Goal: Transaction & Acquisition: Book appointment/travel/reservation

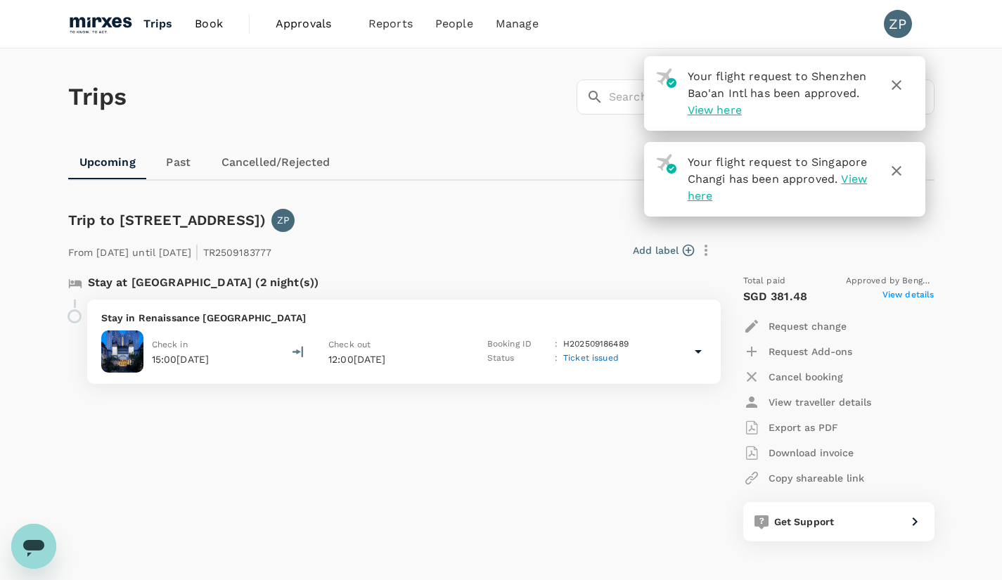
click at [217, 22] on span "Book" at bounding box center [209, 23] width 28 height 17
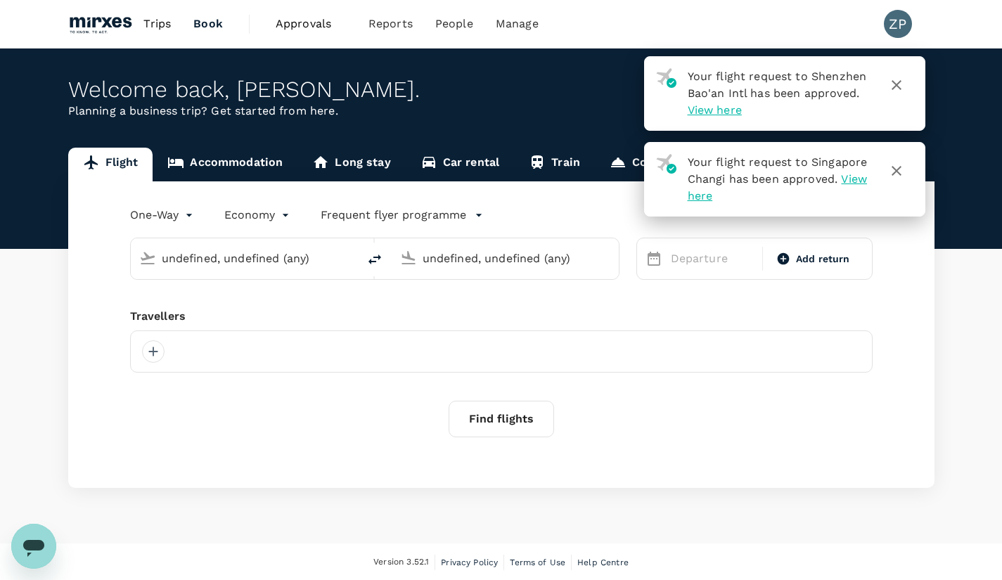
type input "[GEOGRAPHIC_DATA], [GEOGRAPHIC_DATA] (any)"
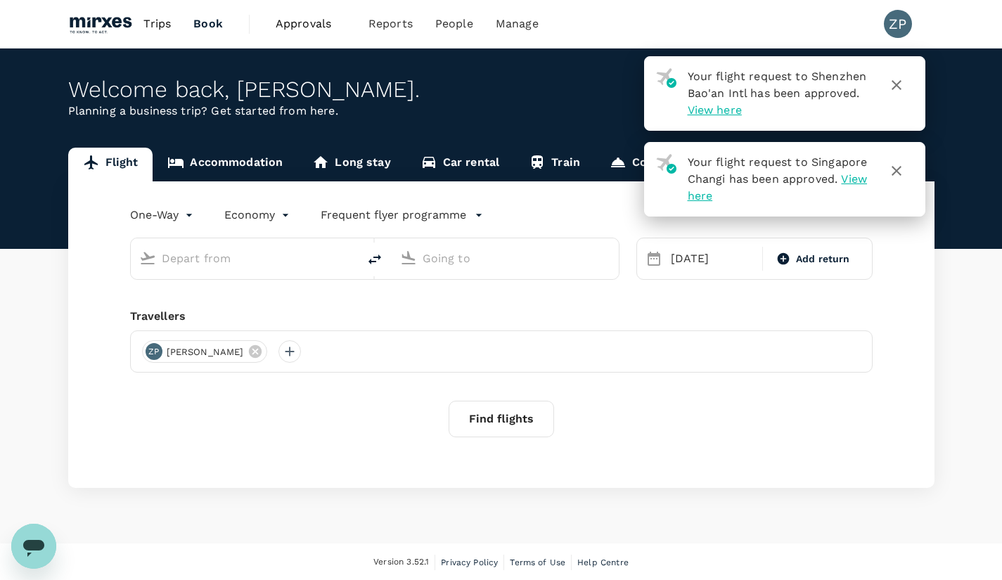
type input "[GEOGRAPHIC_DATA], [GEOGRAPHIC_DATA] (any)"
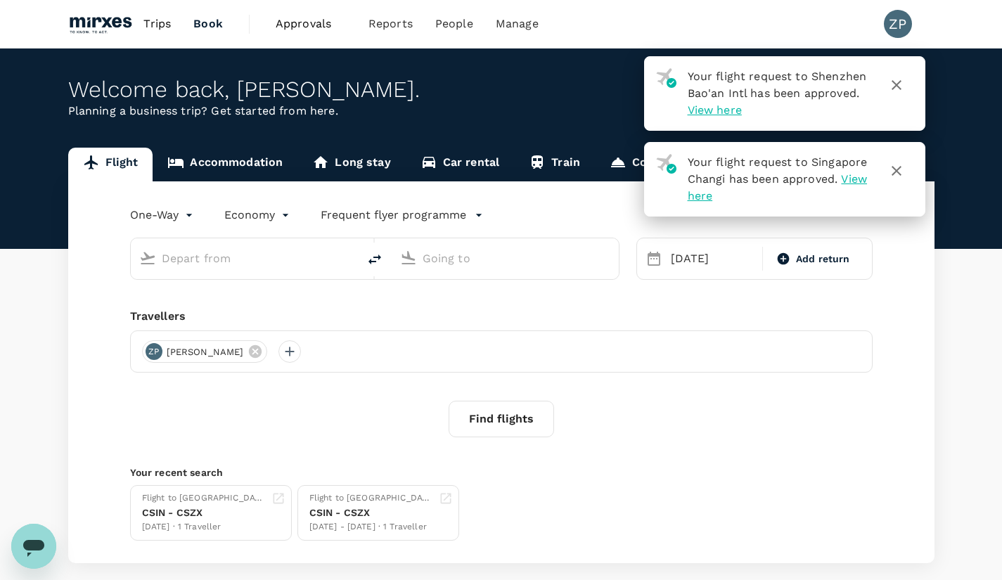
type input "[GEOGRAPHIC_DATA], [GEOGRAPHIC_DATA] (any)"
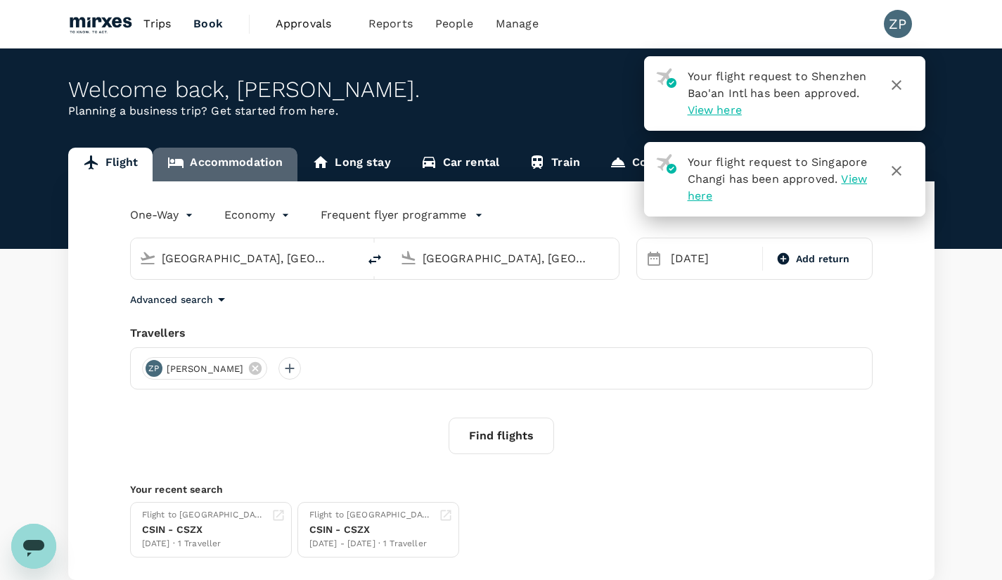
click at [250, 174] on link "Accommodation" at bounding box center [225, 165] width 145 height 34
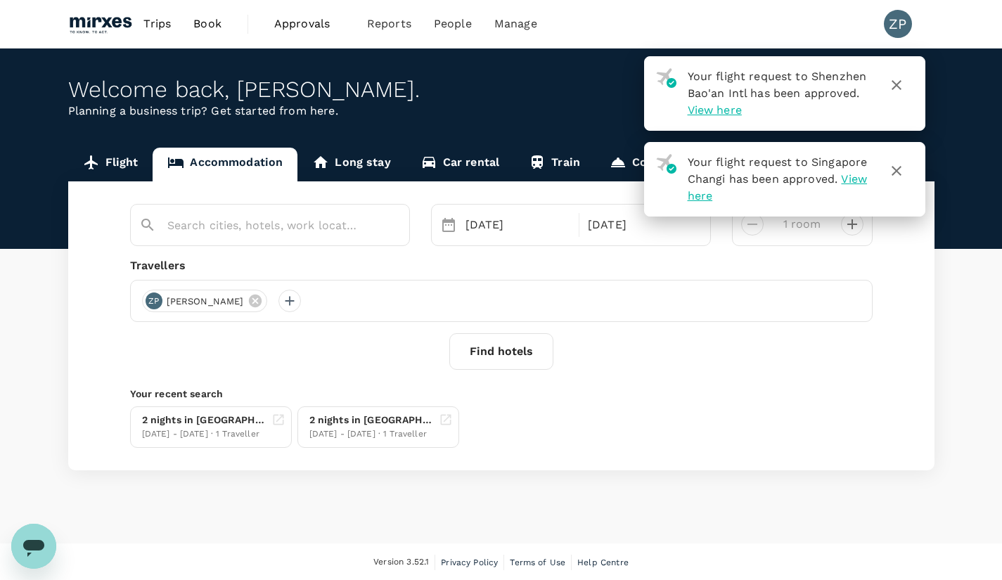
type input "[GEOGRAPHIC_DATA]"
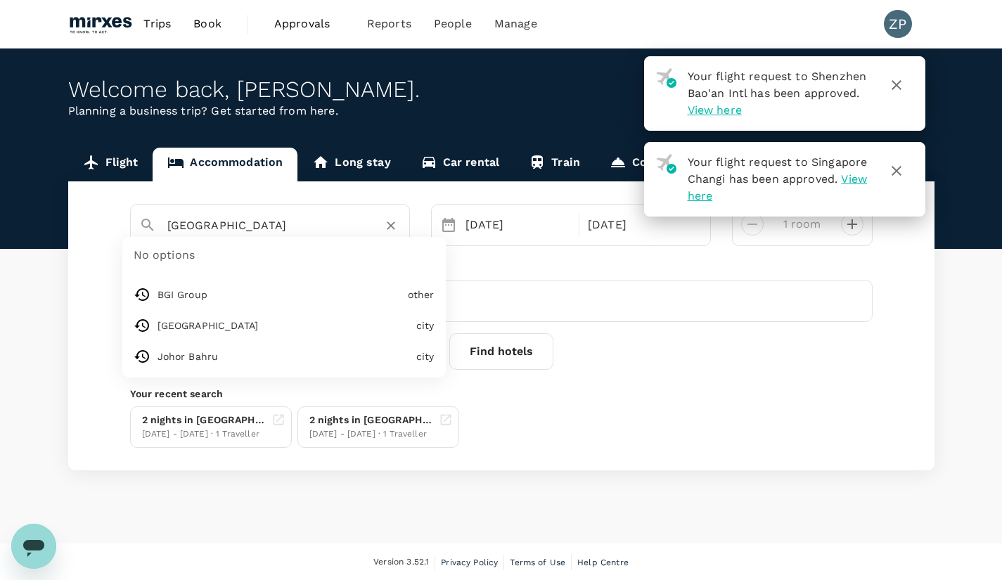
click at [351, 230] on input "[GEOGRAPHIC_DATA]" at bounding box center [264, 225] width 194 height 22
click at [394, 226] on icon "Clear" at bounding box center [391, 226] width 14 height 14
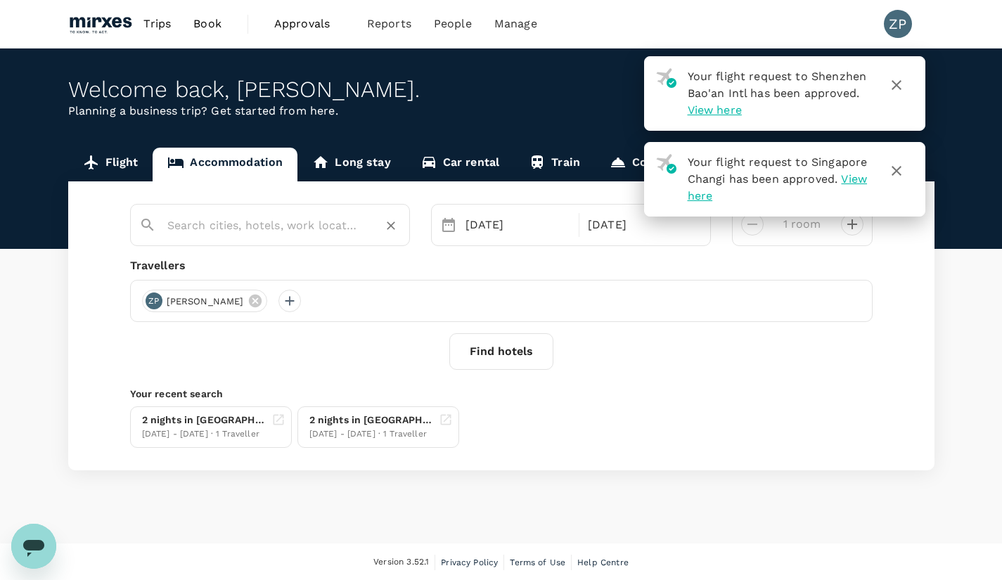
click at [316, 225] on input "text" at bounding box center [264, 225] width 194 height 22
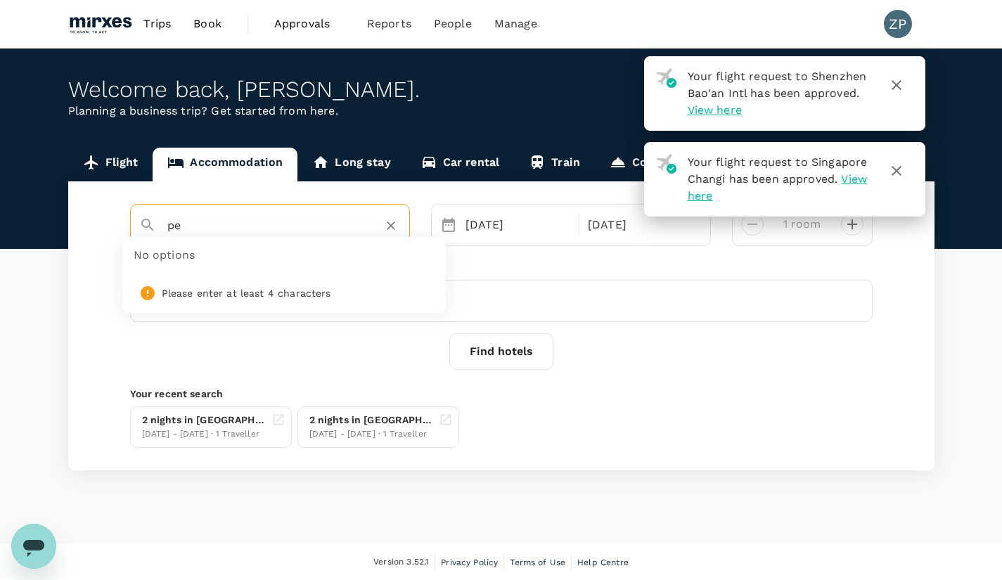
type input "p"
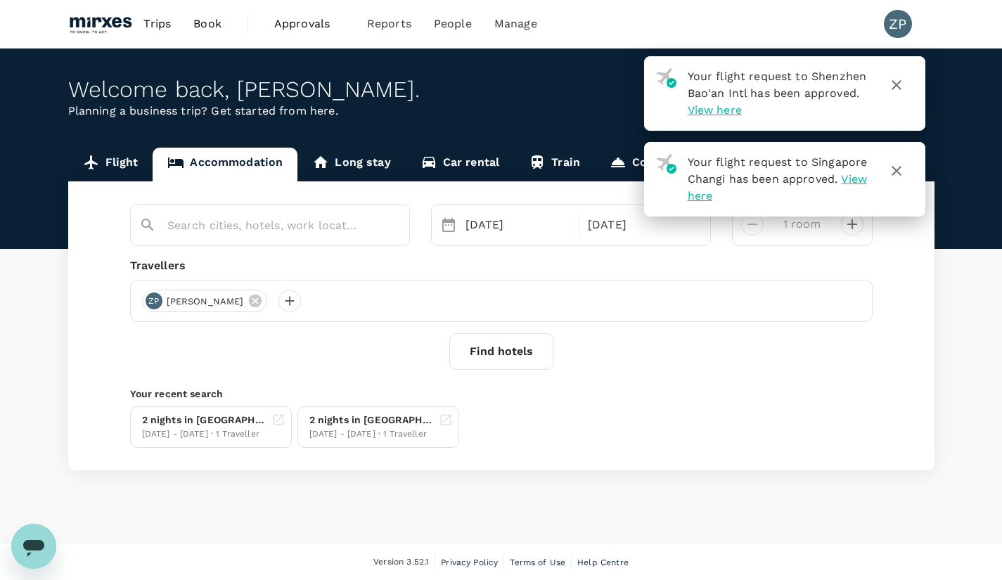
type input "Johor Bahru"
click at [481, 233] on div "[DATE]" at bounding box center [518, 225] width 117 height 28
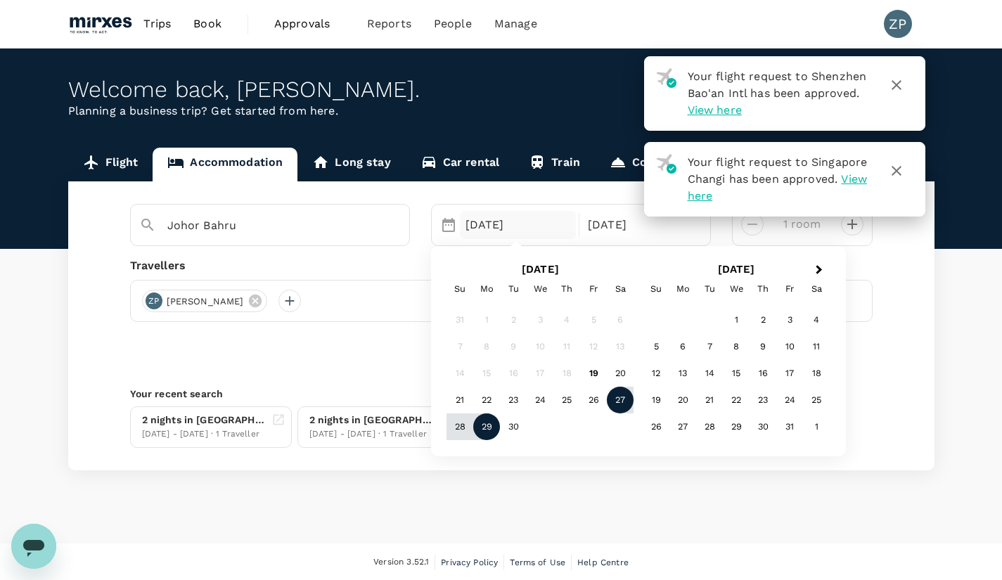
click at [617, 403] on div "27" at bounding box center [620, 400] width 27 height 27
click at [456, 430] on div "28" at bounding box center [459, 427] width 27 height 27
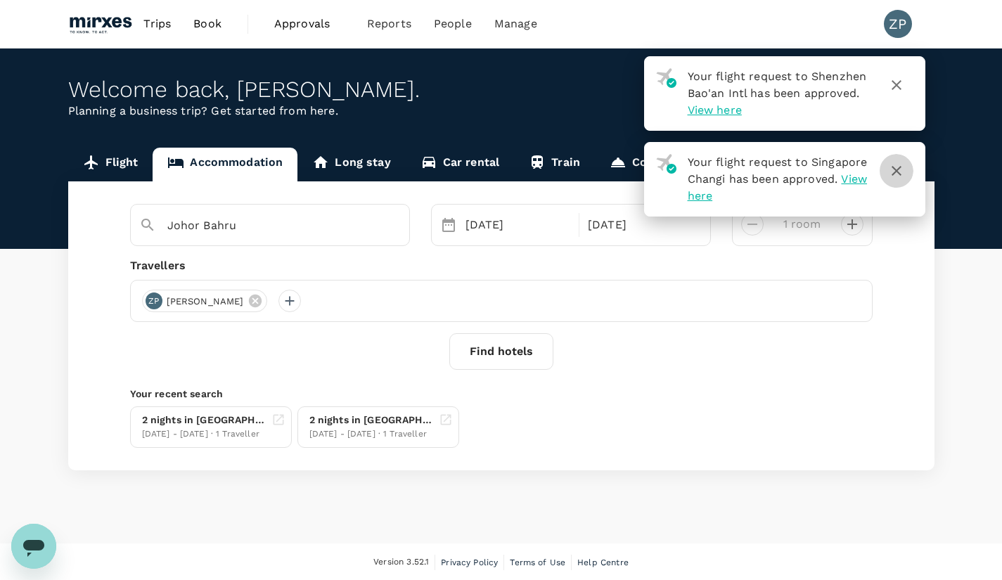
click at [893, 172] on icon "button" at bounding box center [896, 170] width 17 height 17
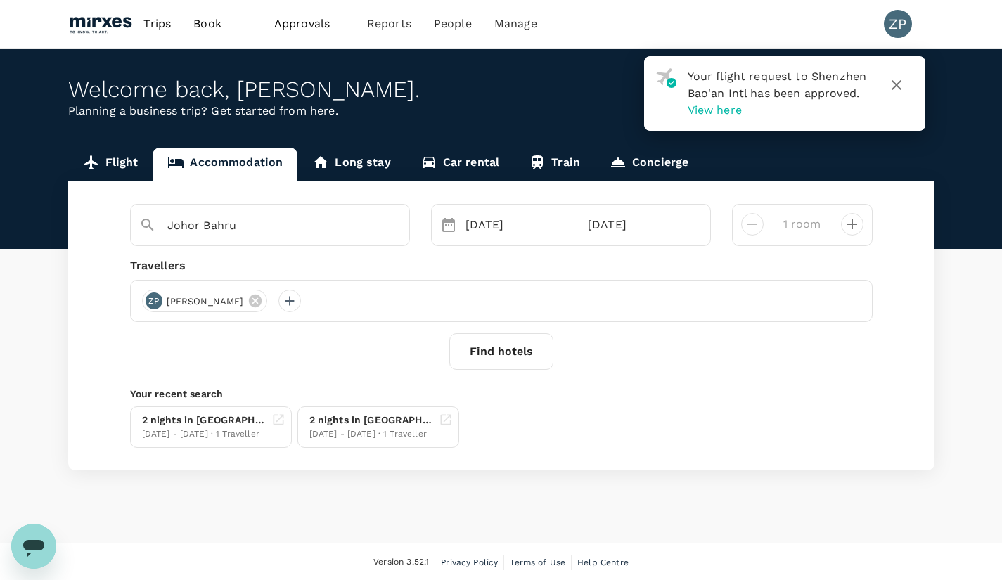
click at [901, 87] on icon "button" at bounding box center [896, 85] width 17 height 17
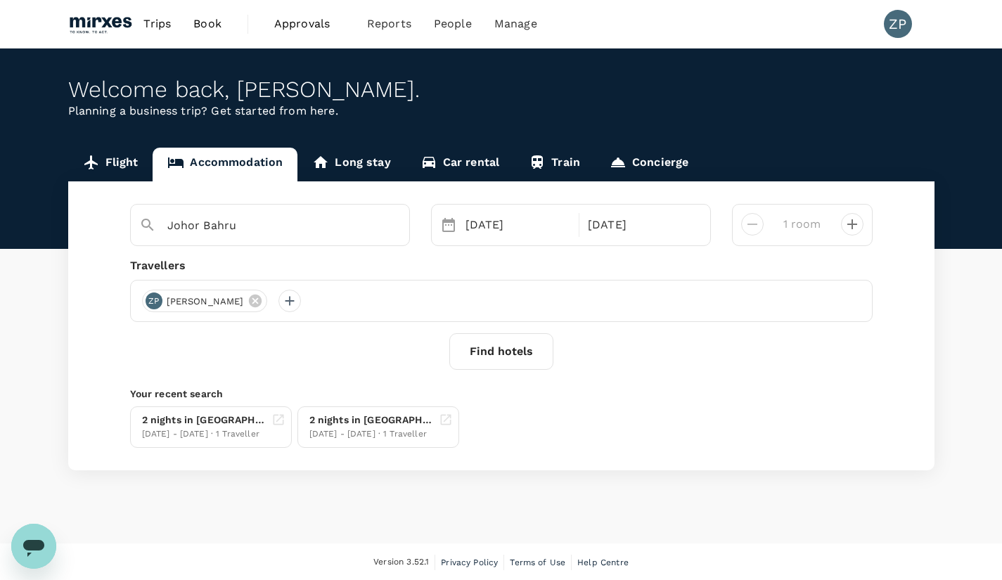
click at [512, 352] on button "Find hotels" at bounding box center [501, 351] width 104 height 37
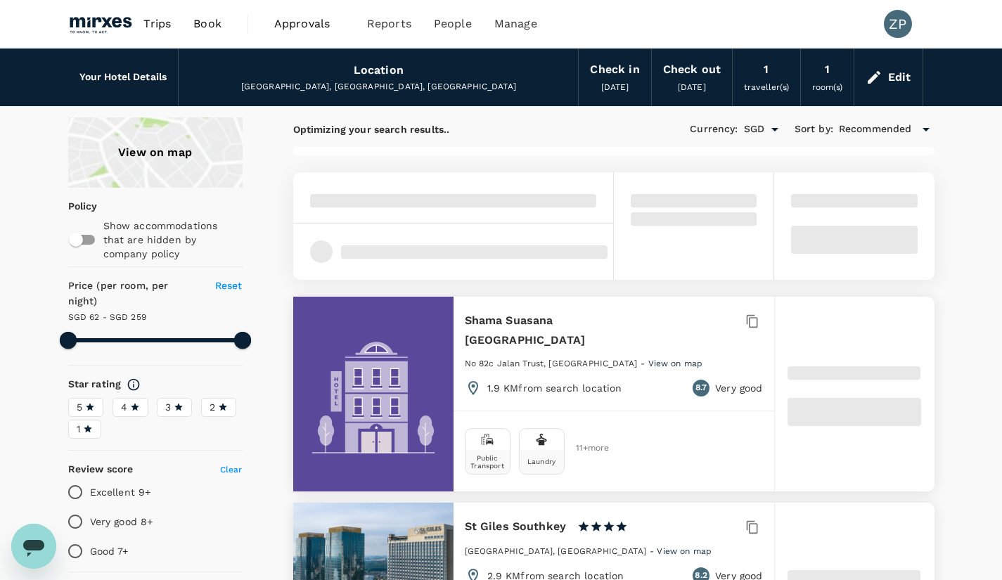
type input "257.93"
type input "SGD"
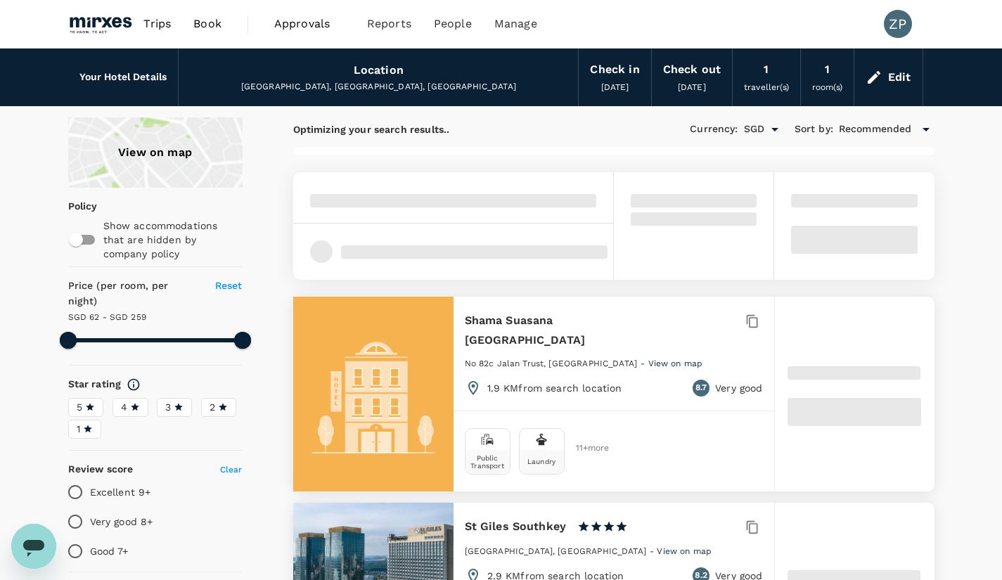
type input "258.31"
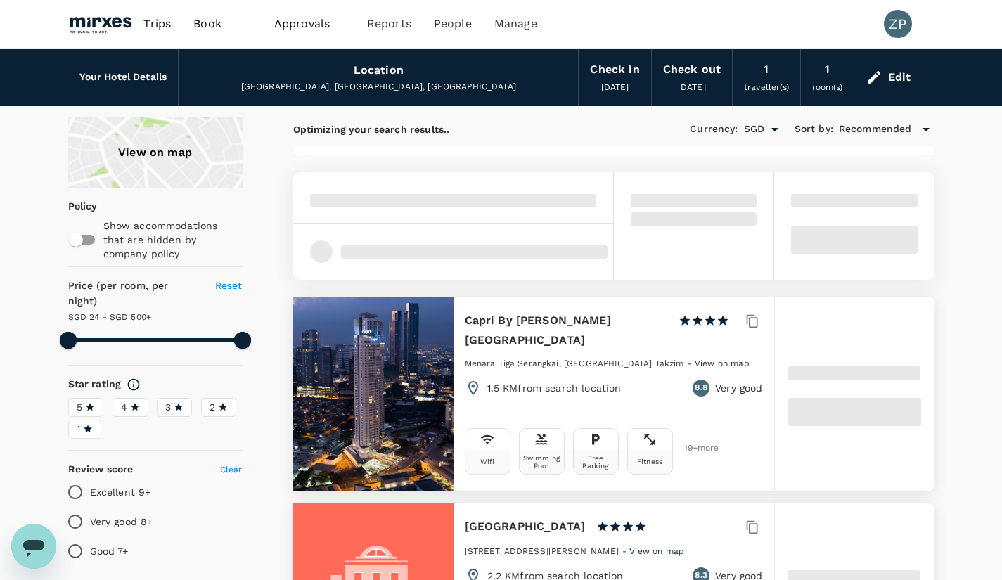
type input "24.31"
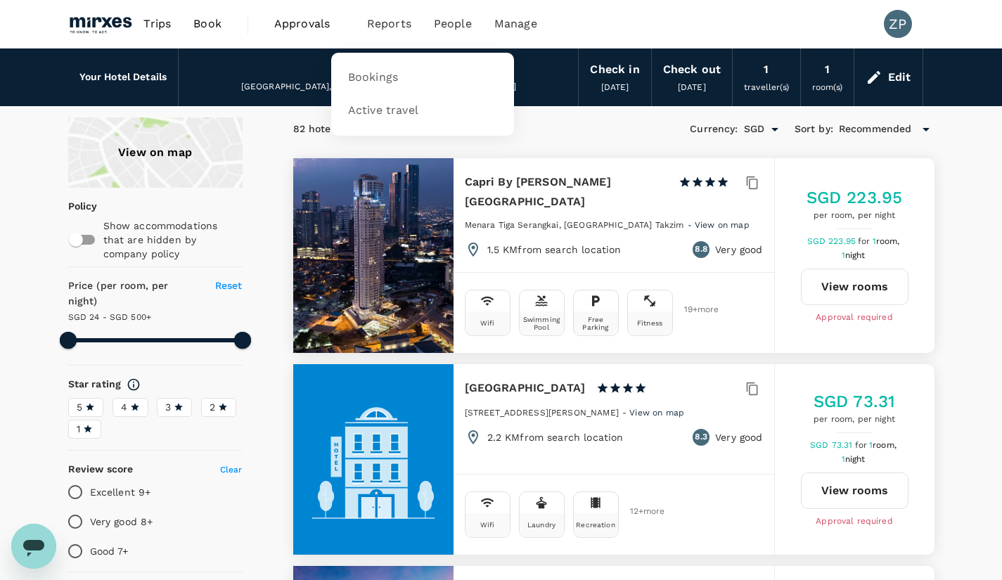
type input "499.96"
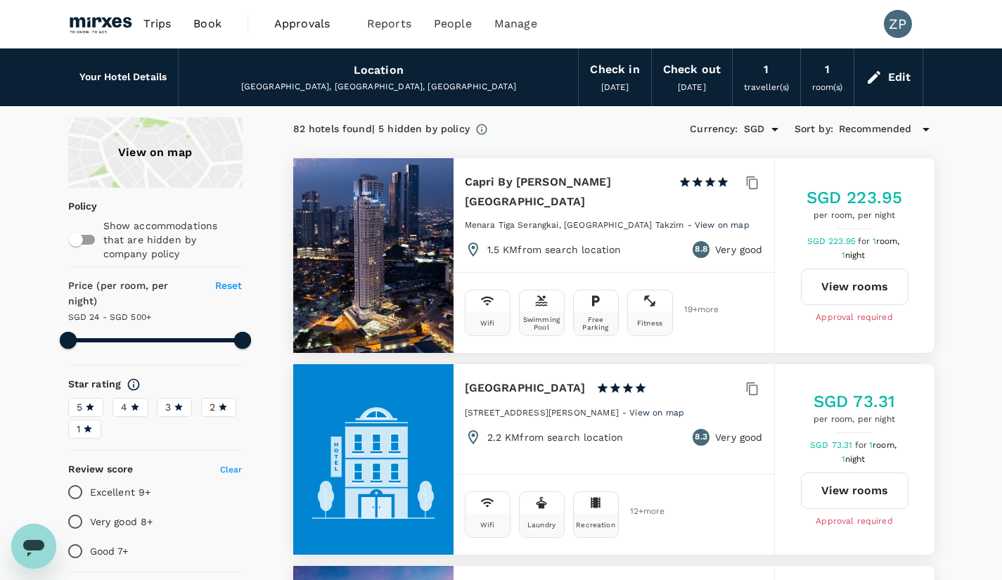
click at [324, 82] on div "[GEOGRAPHIC_DATA], [GEOGRAPHIC_DATA], [GEOGRAPHIC_DATA]" at bounding box center [378, 87] width 377 height 14
click at [359, 90] on div "[GEOGRAPHIC_DATA], [GEOGRAPHIC_DATA], [GEOGRAPHIC_DATA]" at bounding box center [378, 87] width 377 height 14
click at [881, 76] on icon at bounding box center [874, 77] width 17 height 17
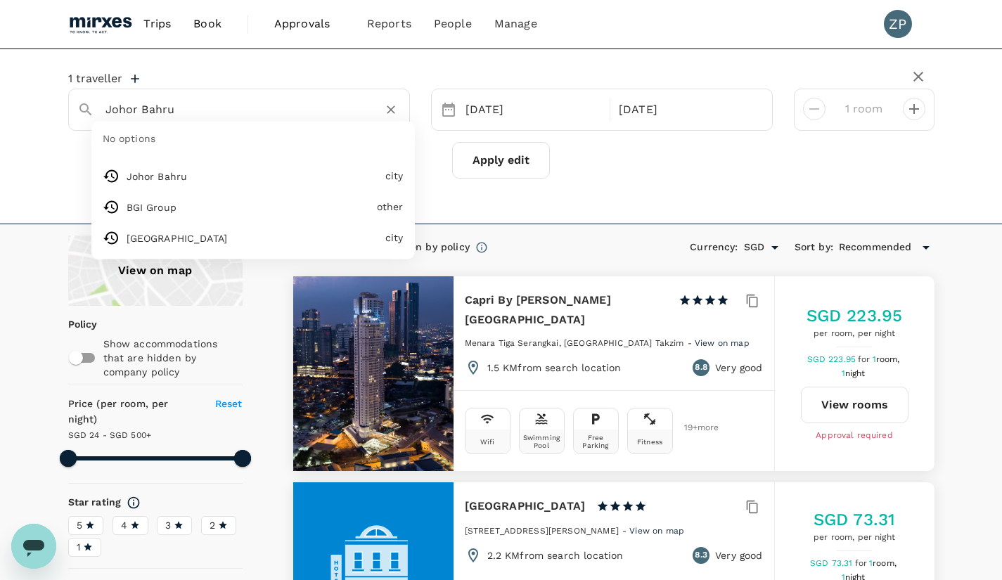
click at [206, 108] on input "Johor Bahru" at bounding box center [233, 109] width 256 height 22
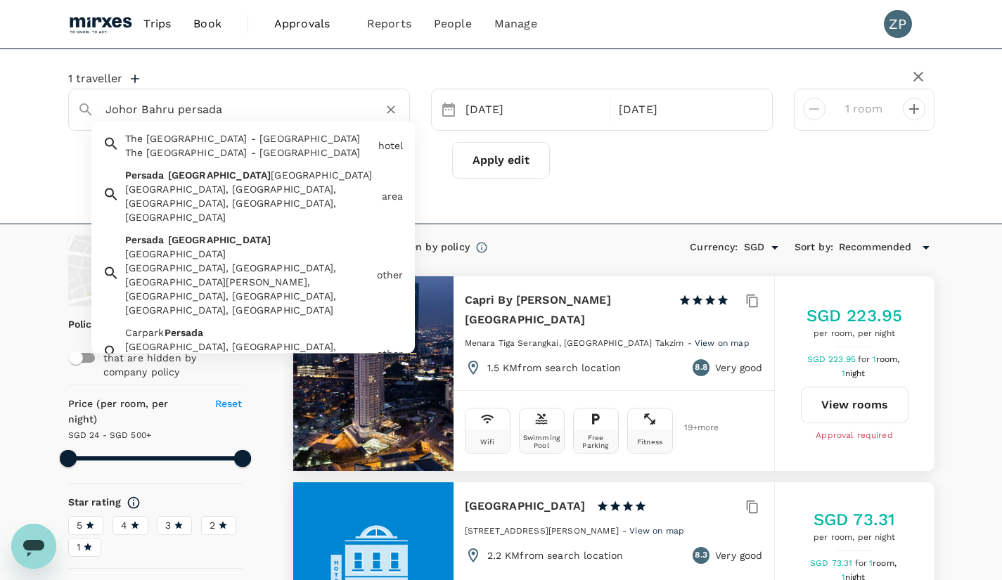
click at [241, 198] on div "[GEOGRAPHIC_DATA], [GEOGRAPHIC_DATA], [GEOGRAPHIC_DATA], [GEOGRAPHIC_DATA], [GE…" at bounding box center [250, 203] width 251 height 42
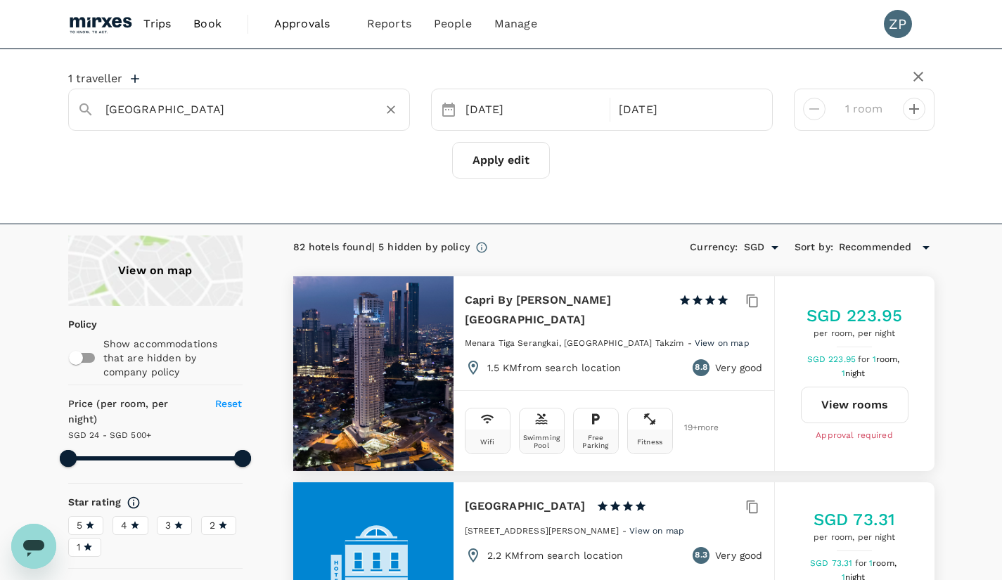
type input "[GEOGRAPHIC_DATA]"
click at [527, 173] on button "Apply edit" at bounding box center [501, 160] width 98 height 37
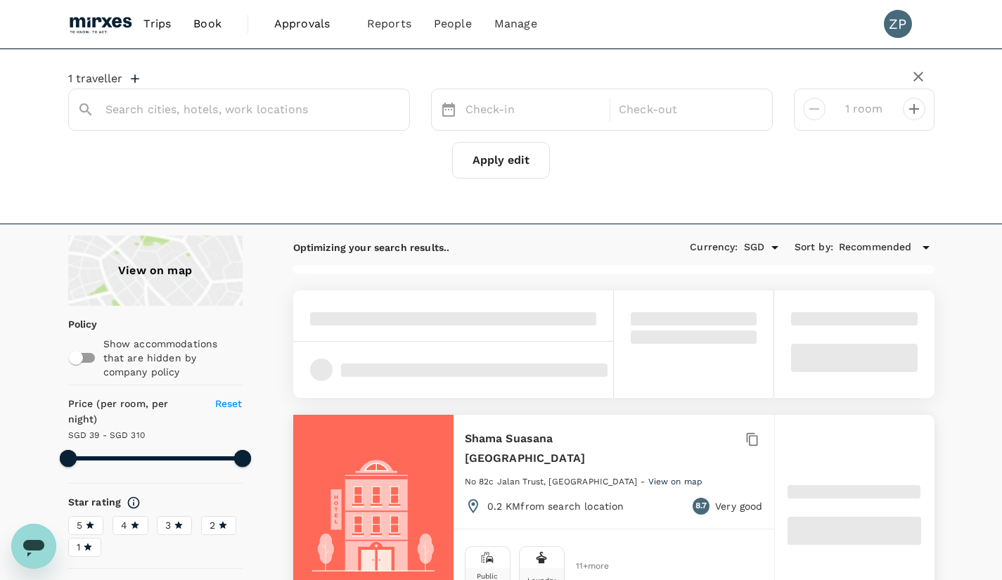
type input "[GEOGRAPHIC_DATA]"
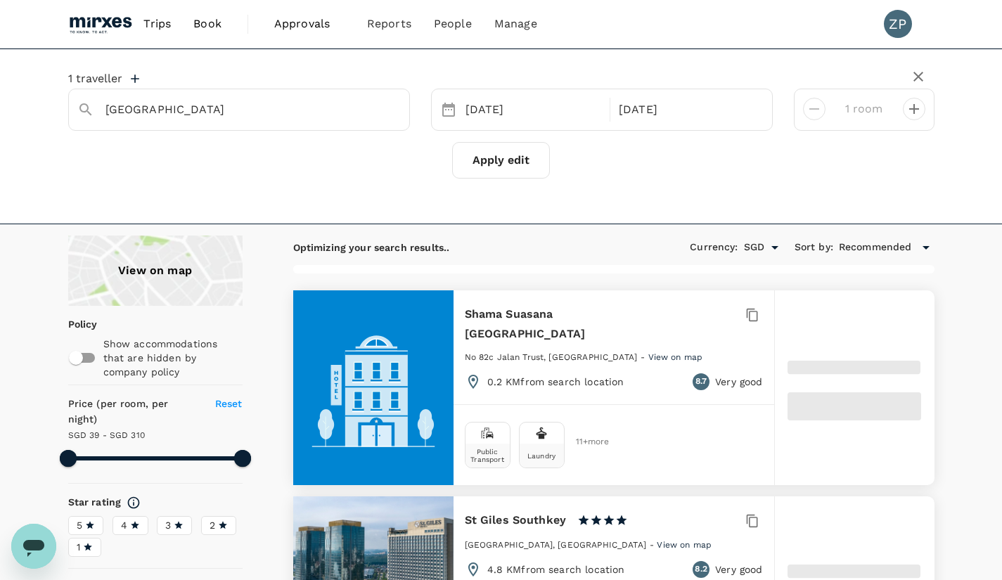
type input "309.31"
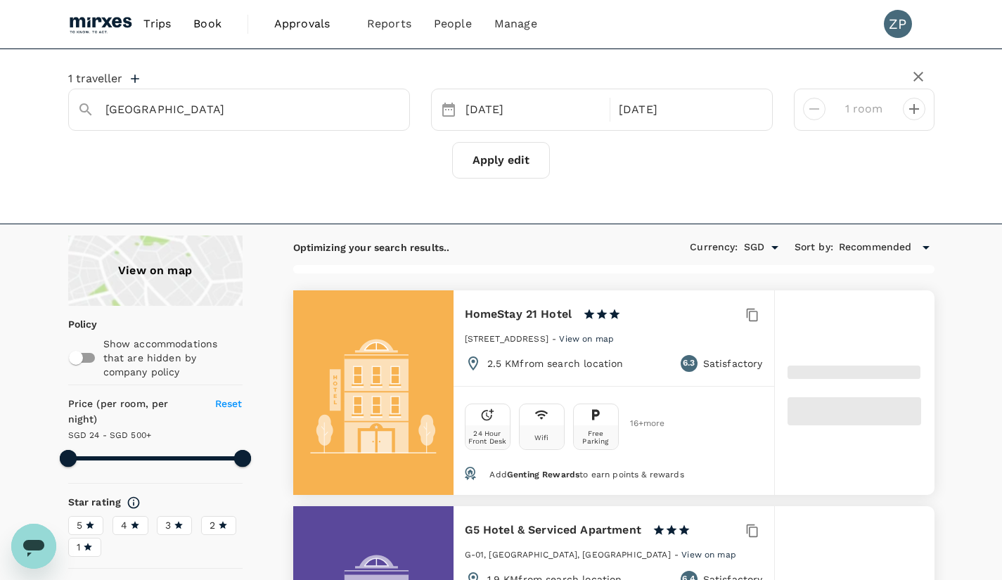
type input "24.31"
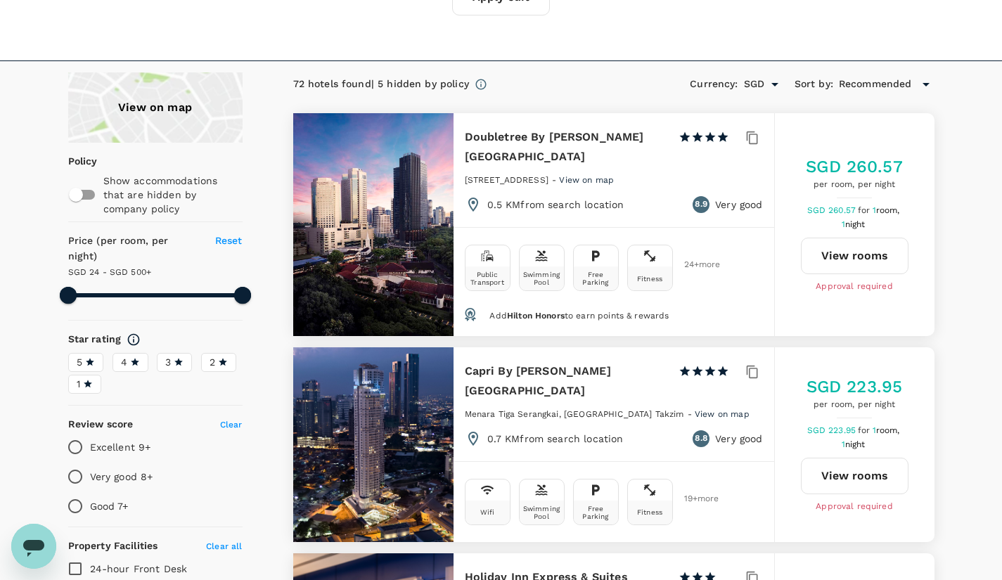
scroll to position [165, 0]
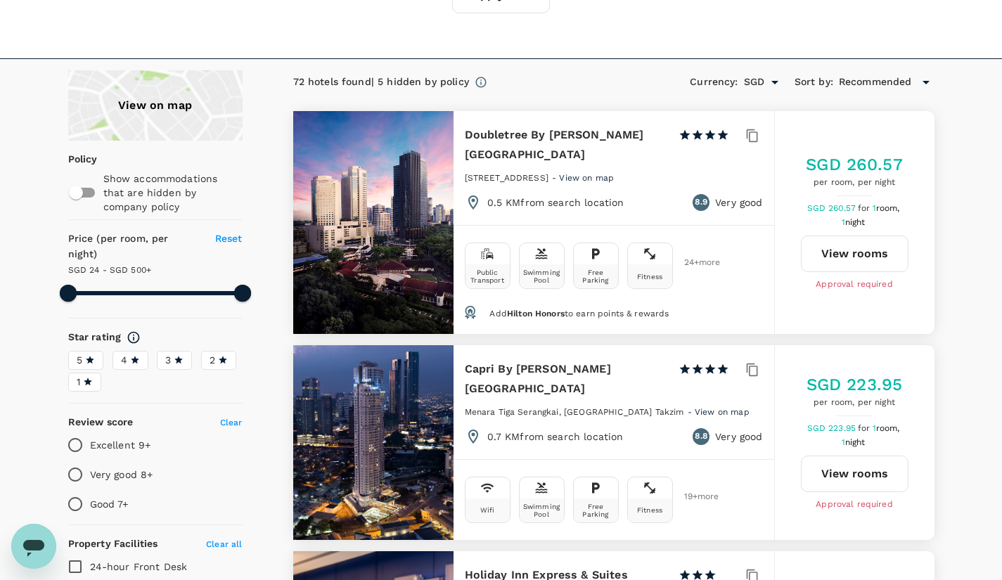
click at [406, 439] on div at bounding box center [373, 442] width 160 height 195
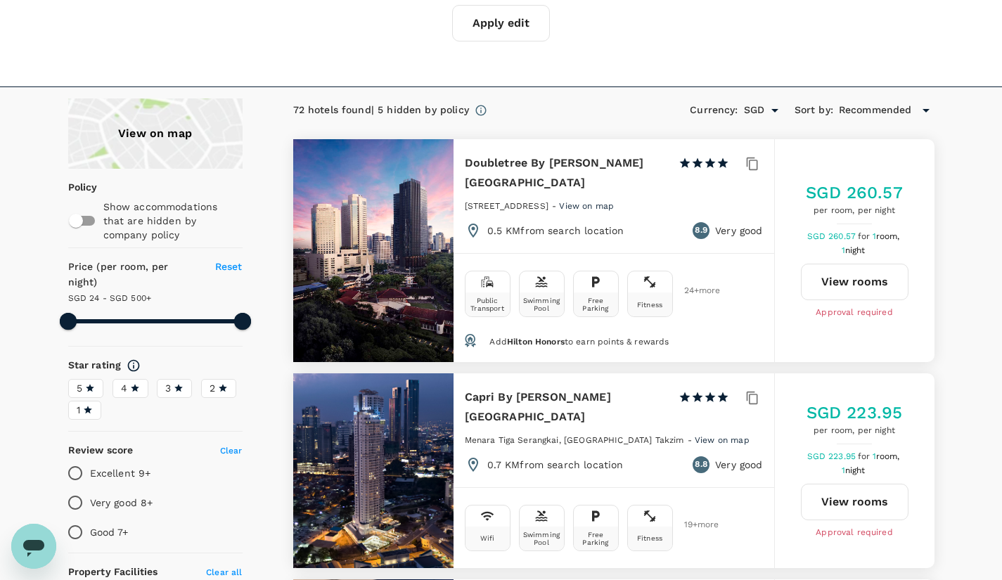
scroll to position [136, 0]
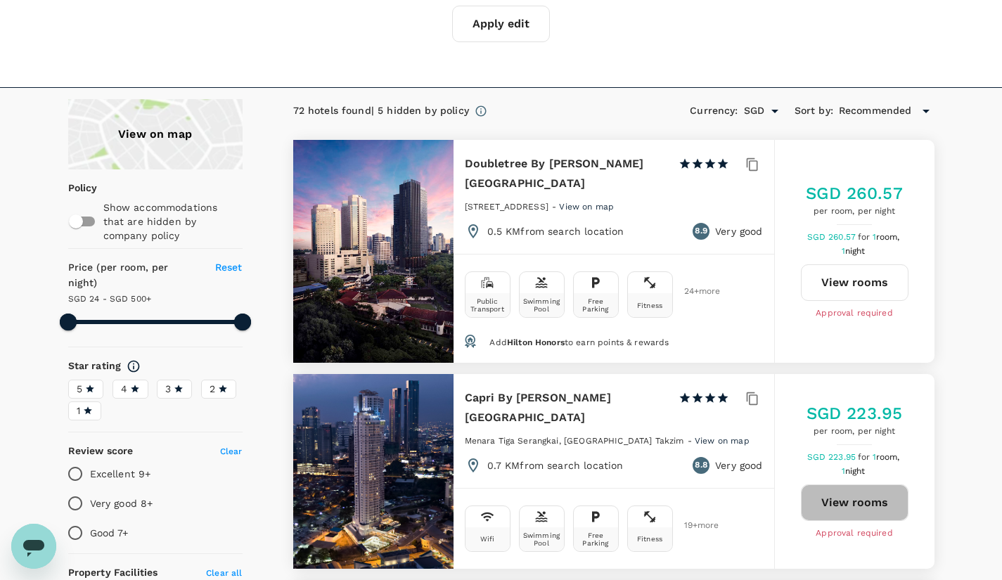
click at [849, 484] on button "View rooms" at bounding box center [855, 502] width 108 height 37
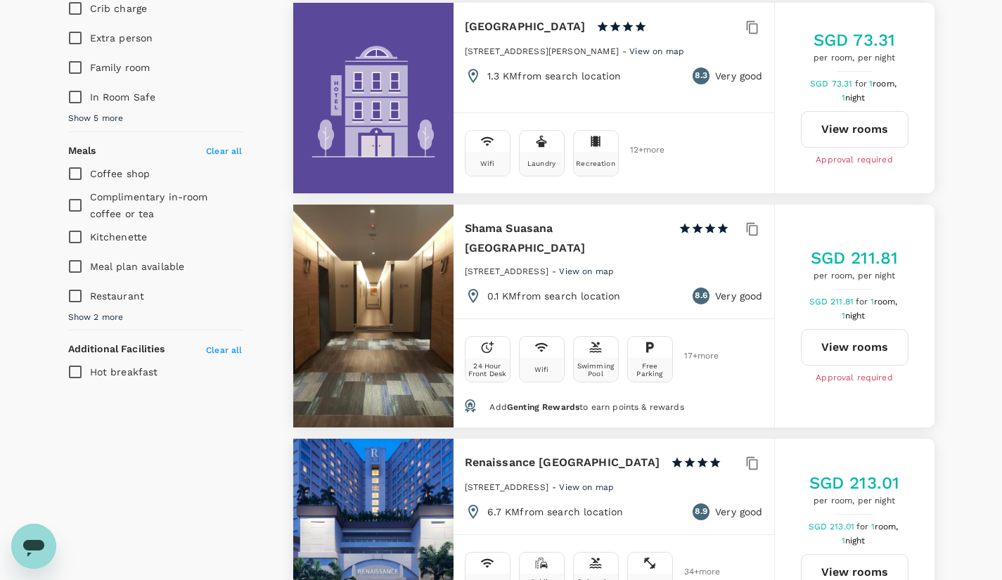
scroll to position [984, 0]
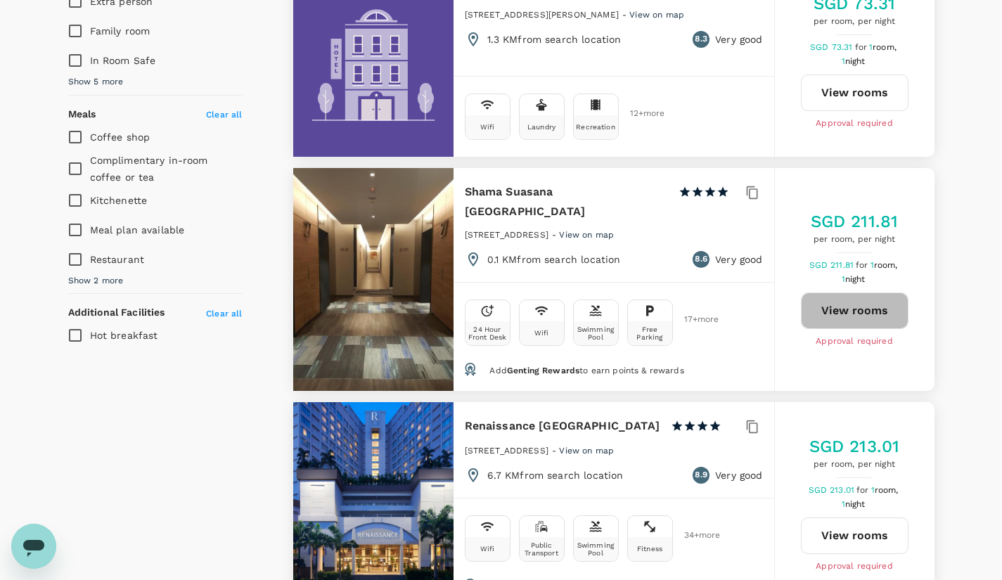
click at [844, 292] on button "View rooms" at bounding box center [855, 310] width 108 height 37
type input "499.96"
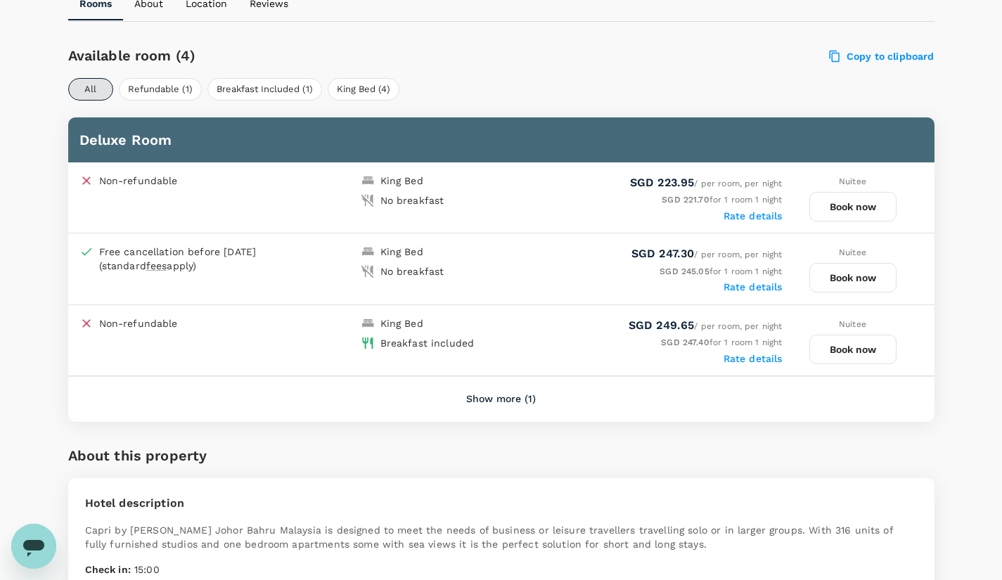
scroll to position [458, 0]
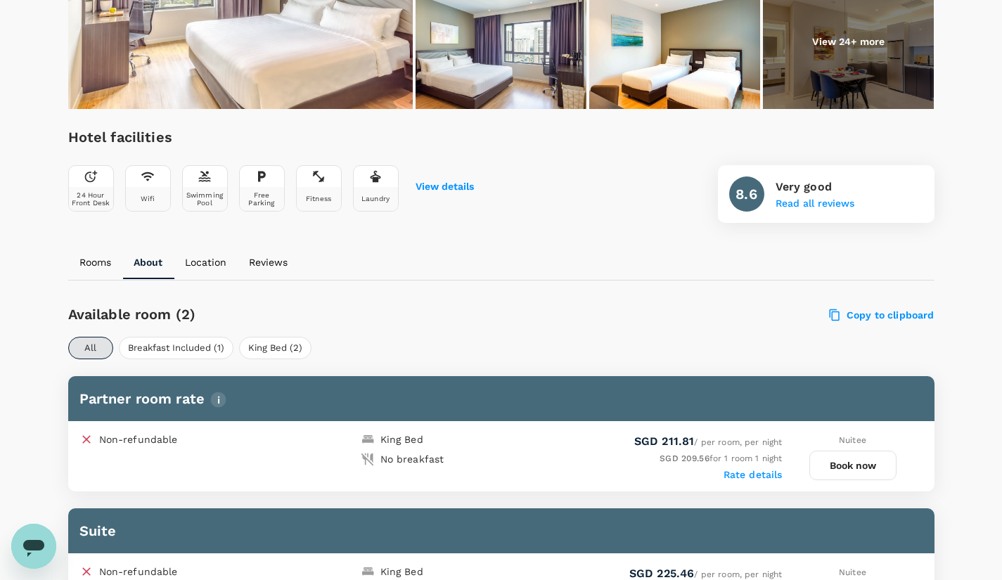
scroll to position [37, 0]
